Goal: Use online tool/utility: Utilize a website feature to perform a specific function

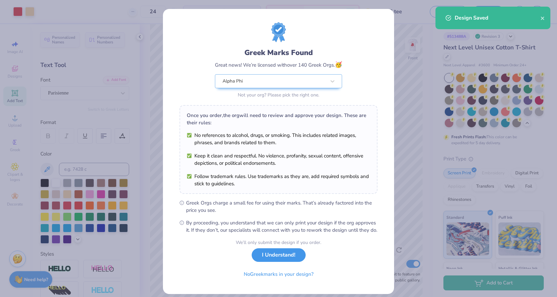
click at [299, 262] on button "I Understand!" at bounding box center [279, 255] width 54 height 14
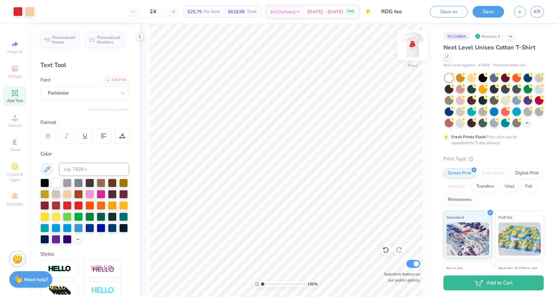
click at [409, 46] on img at bounding box center [412, 45] width 26 height 26
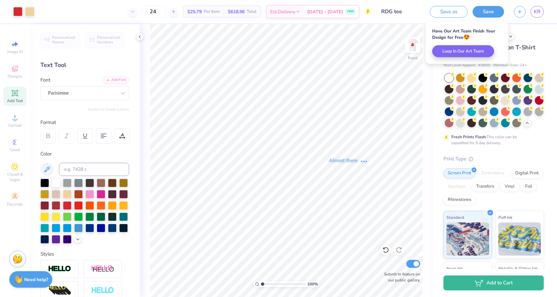
click at [414, 44] on div "Almost there" at bounding box center [348, 160] width 417 height 273
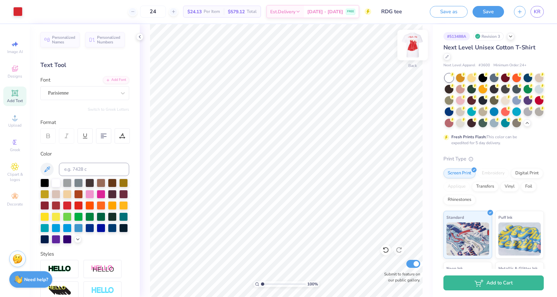
click at [414, 43] on img at bounding box center [412, 45] width 26 height 26
type input "10.91"
type input "13.41"
type input "6.21"
click at [386, 250] on icon at bounding box center [386, 249] width 7 height 7
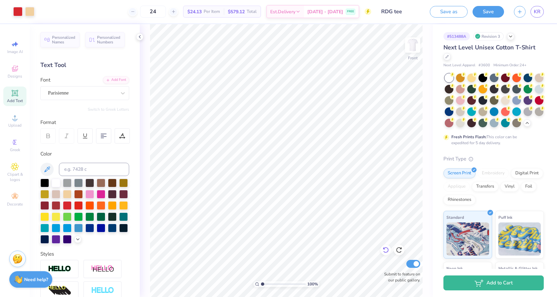
click at [389, 249] on icon at bounding box center [386, 249] width 7 height 7
type input "10.59"
type input "13.01"
type input "21.48"
type textarea "G"
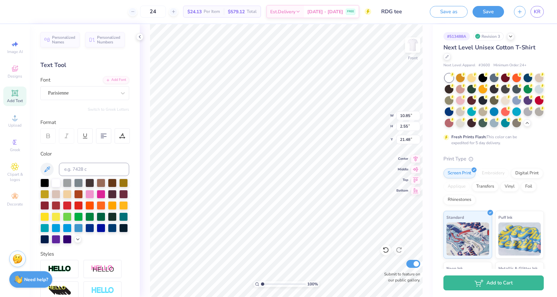
scroll to position [0, 0]
type textarea "Red Dress Gala 2025"
type input "10.46"
type input "3.34"
type input "21.76"
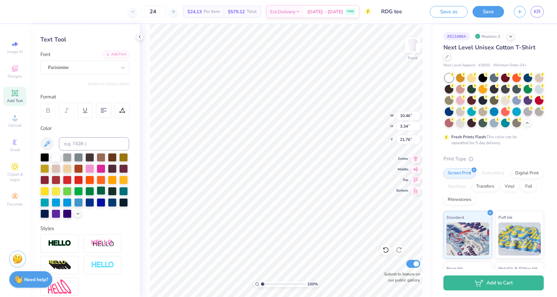
scroll to position [0, 0]
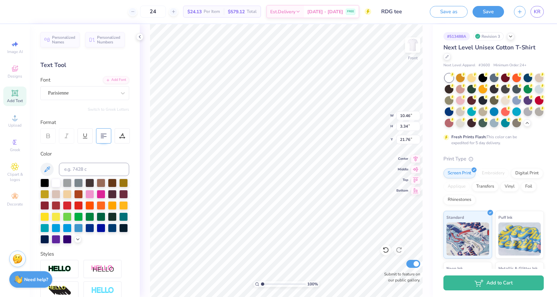
click at [103, 133] on icon at bounding box center [104, 136] width 6 height 6
type input "7.52"
type input "2.40"
type input "19.65"
click at [413, 43] on img at bounding box center [412, 45] width 26 height 26
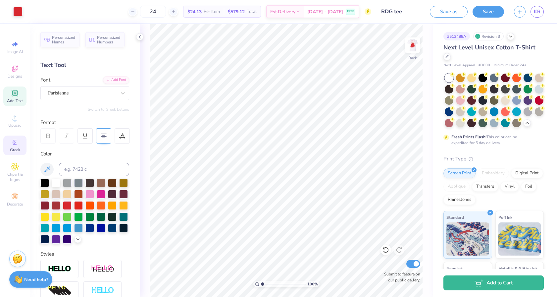
click at [18, 145] on icon at bounding box center [15, 142] width 8 height 8
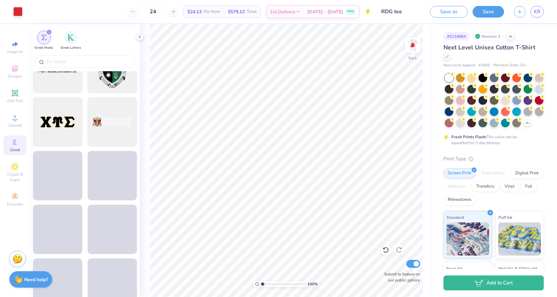
scroll to position [565, 0]
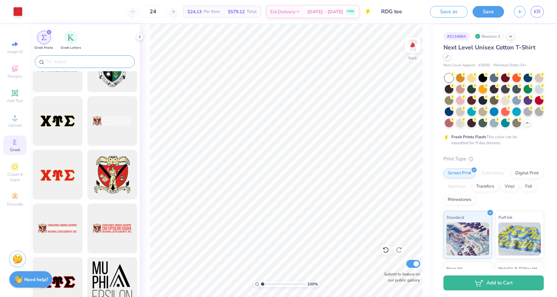
click at [84, 58] on div at bounding box center [85, 61] width 100 height 13
click at [84, 60] on input "text" at bounding box center [88, 61] width 85 height 7
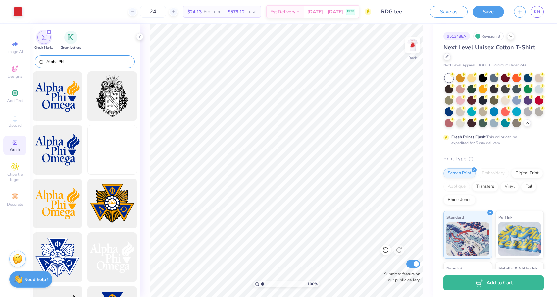
type input "Alpha Phi"
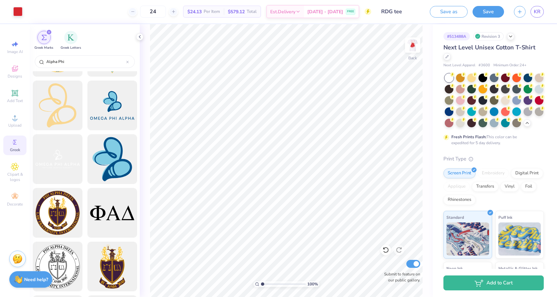
scroll to position [1619, 0]
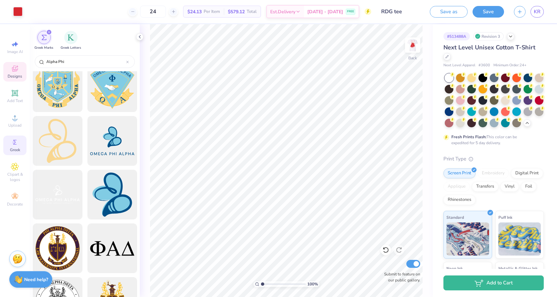
click at [20, 66] on div "Designs" at bounding box center [14, 72] width 23 height 20
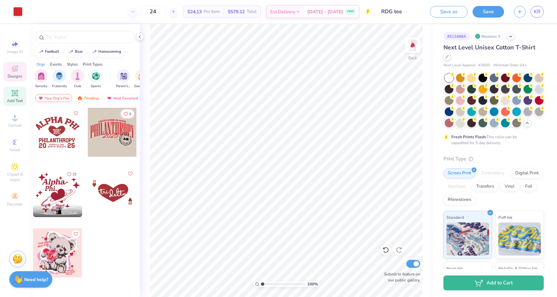
click at [15, 90] on icon at bounding box center [15, 93] width 6 height 6
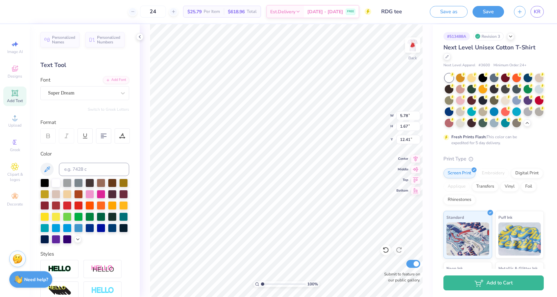
click at [18, 60] on div "Image AI Designs Add Text Upload Greek Clipart & logos Decorate" at bounding box center [14, 123] width 23 height 172
click at [18, 67] on icon at bounding box center [15, 69] width 8 height 8
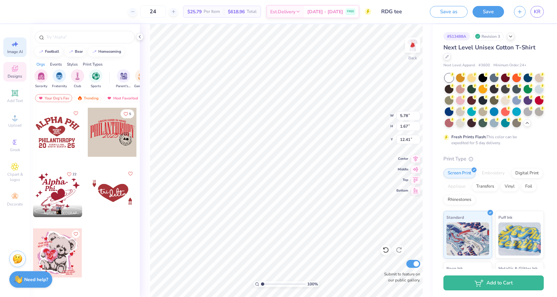
click at [13, 39] on div "Image AI" at bounding box center [14, 47] width 23 height 20
select select "4"
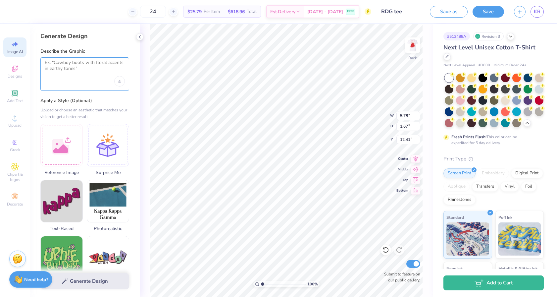
click at [75, 70] on textarea at bounding box center [85, 68] width 80 height 17
type textarea "Have the Alpha Phi Greek letters"
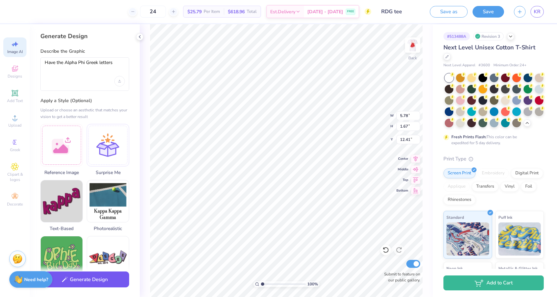
click at [94, 282] on button "Generate Design" at bounding box center [84, 279] width 89 height 16
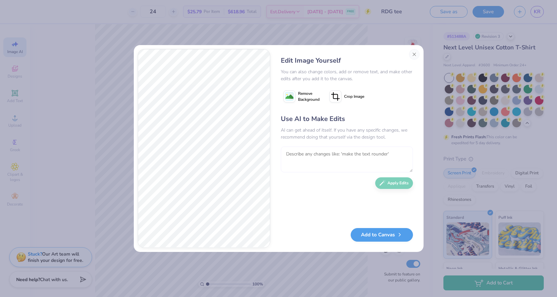
click at [310, 155] on textarea at bounding box center [347, 159] width 132 height 26
type textarea "<"
type textarea "Make the letters all red"
click at [407, 184] on button "Apply Edits" at bounding box center [394, 182] width 38 height 12
